Goal: Navigation & Orientation: Understand site structure

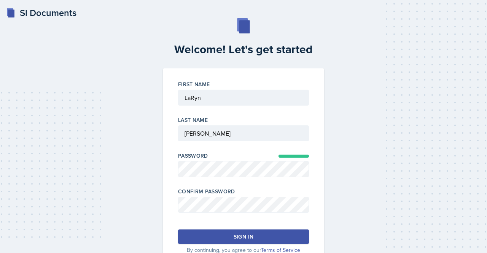
click at [368, 204] on div "Welcome! Let's get started First Name Last Name Password Confirm Password Sign …" at bounding box center [243, 142] width 463 height 248
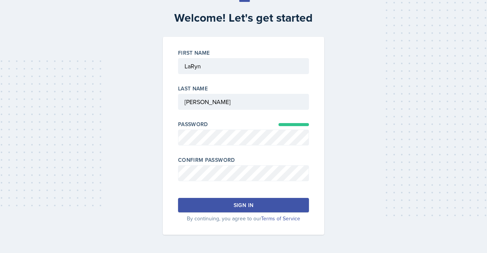
scroll to position [32, 0]
click at [267, 205] on button "Sign in" at bounding box center [243, 205] width 131 height 14
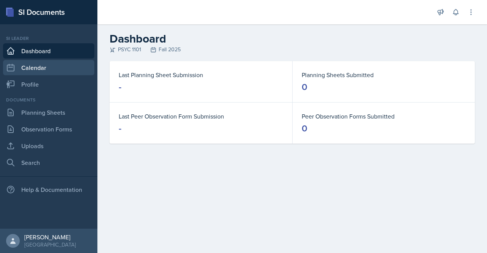
click at [53, 65] on link "Calendar" at bounding box center [48, 67] width 91 height 15
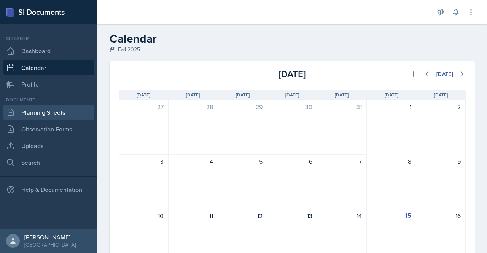
click at [69, 110] on link "Planning Sheets" at bounding box center [48, 112] width 91 height 15
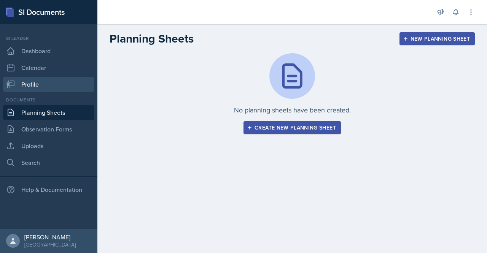
click at [47, 87] on link "Profile" at bounding box center [48, 84] width 91 height 15
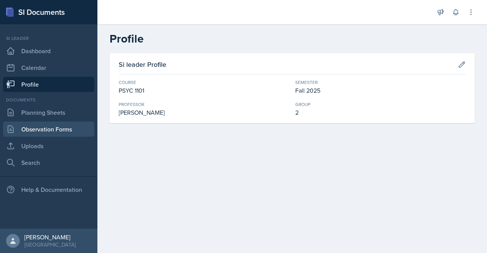
click at [46, 130] on link "Observation Forms" at bounding box center [48, 129] width 91 height 15
